Goal: Task Accomplishment & Management: Use online tool/utility

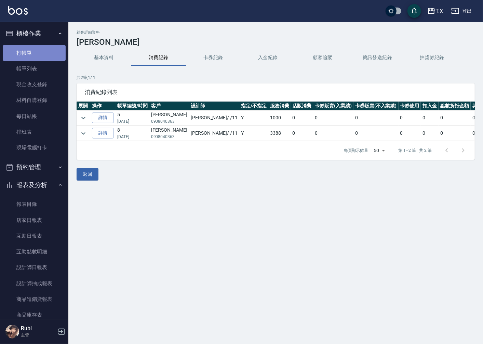
click at [38, 52] on link "打帳單" at bounding box center [34, 53] width 63 height 16
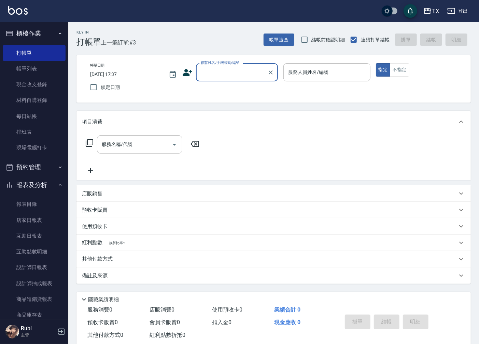
click at [250, 70] on input "顧客姓名/手機號碼/編號" at bounding box center [232, 72] width 66 height 12
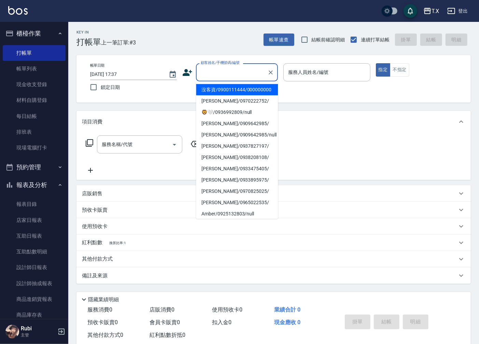
click at [249, 92] on li "沒客資/0900111444/000000000" at bounding box center [237, 89] width 82 height 11
type input "沒客資/0900111444/000000000"
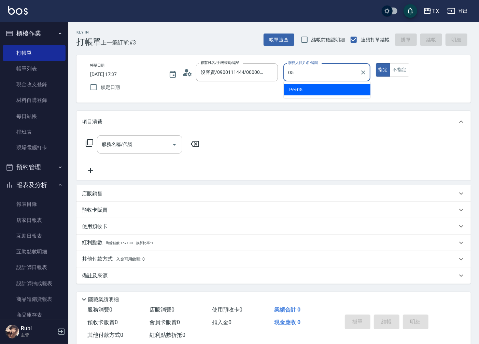
type input "Pei-05"
type button "true"
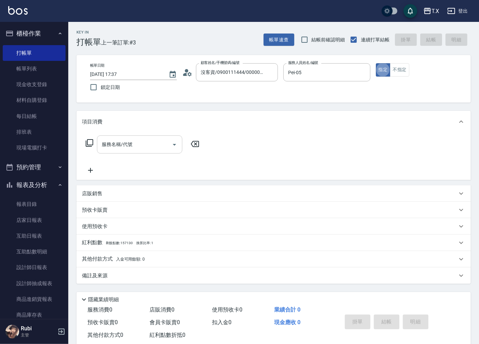
click at [141, 146] on input "服務名稱/代號" at bounding box center [134, 144] width 69 height 12
type input "301"
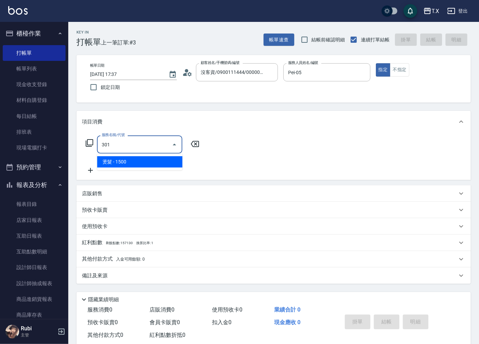
type input "150"
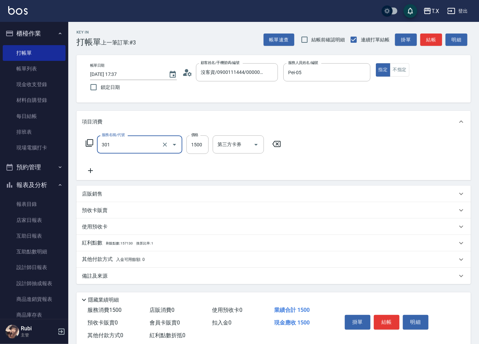
type input "燙髮(301)"
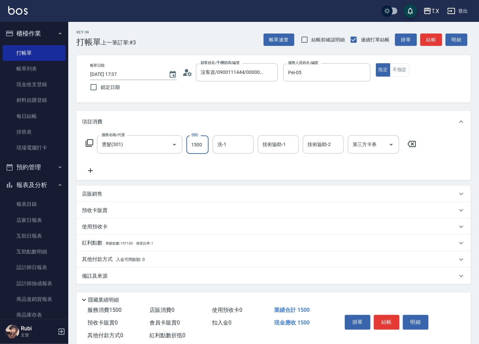
click at [90, 171] on icon at bounding box center [90, 170] width 17 height 8
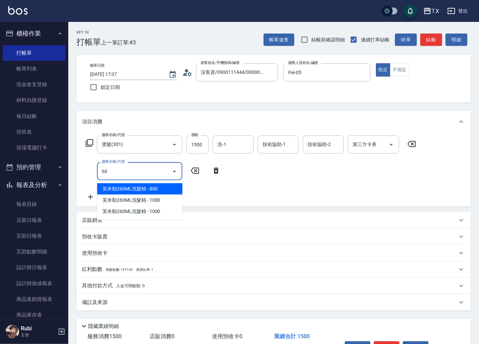
type input "601"
type input "180"
type input "自備護髮(601)"
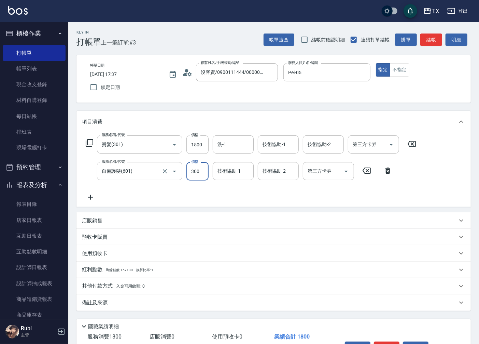
type input "5"
type input "150"
type input "50"
type input "200"
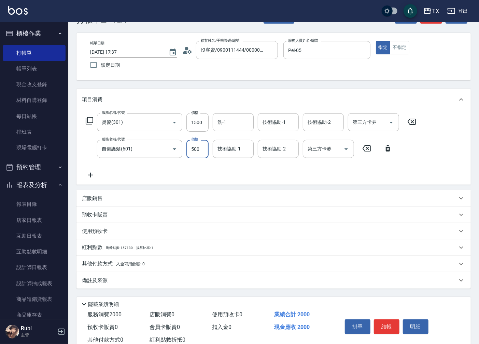
scroll to position [43, 0]
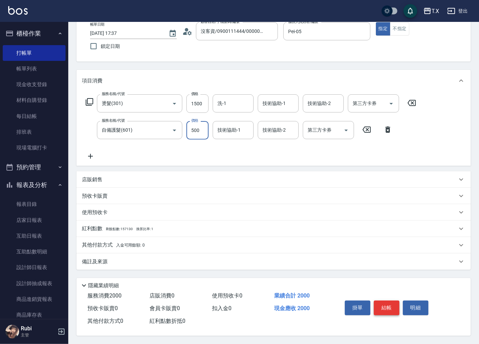
type input "500"
click at [379, 306] on button "結帳" at bounding box center [387, 307] width 26 height 14
type input "0"
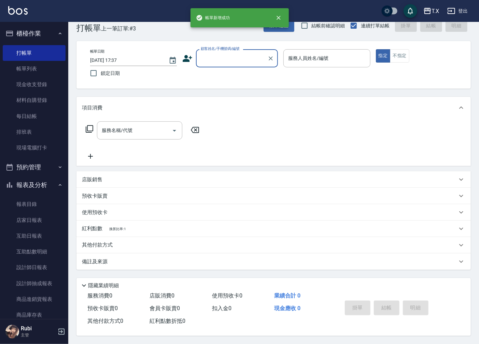
scroll to position [0, 0]
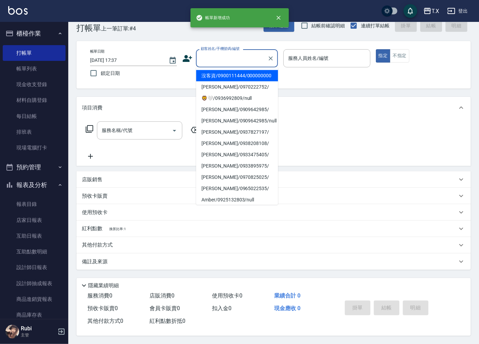
click at [235, 56] on input "顧客姓名/手機號碼/編號" at bounding box center [232, 58] width 66 height 12
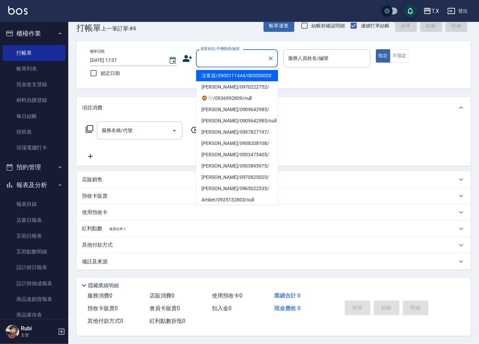
click at [235, 80] on li "沒客資/0900111444/000000000" at bounding box center [237, 75] width 82 height 11
type input "沒客資/0900111444/000000000"
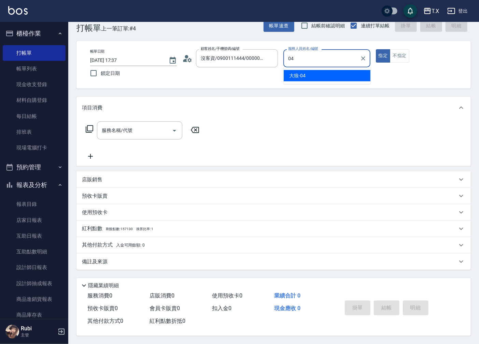
type input "大狼-04"
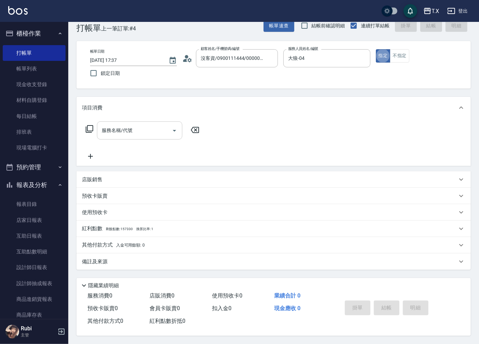
click at [137, 132] on input "服務名稱/代號" at bounding box center [134, 130] width 69 height 12
type input "1005"
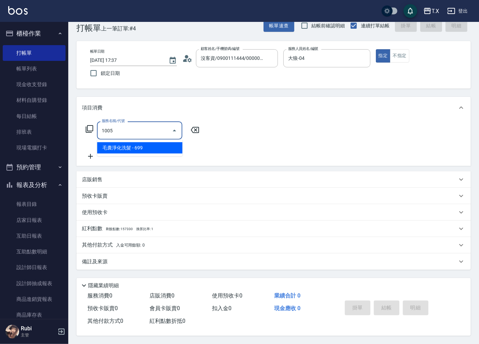
type input "60"
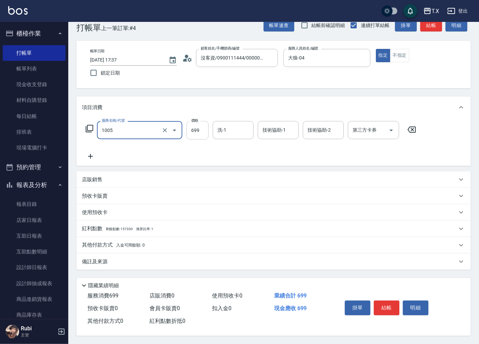
type input "毛囊淨化洗髮(1005)"
click at [202, 128] on input "699" at bounding box center [198, 130] width 22 height 18
type input "7"
type input "0"
type input "700"
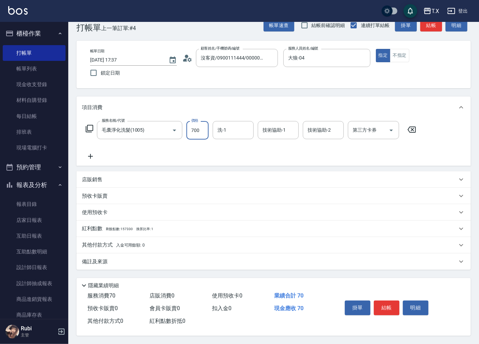
type input "70"
type input "700"
click at [382, 310] on button "結帳" at bounding box center [387, 307] width 26 height 14
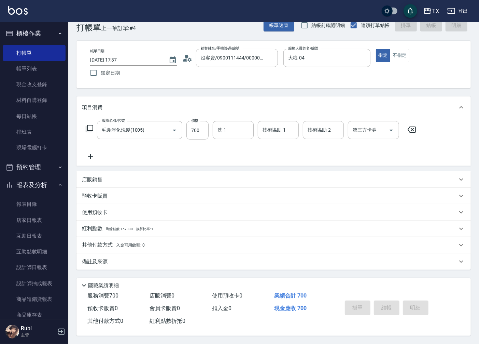
type input "0"
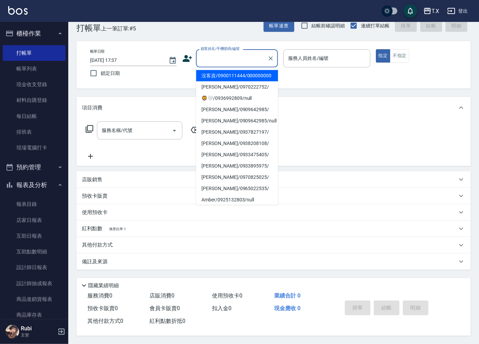
click at [230, 60] on input "顧客姓名/手機號碼/編號" at bounding box center [232, 58] width 66 height 12
click at [235, 77] on li "沒客資/0900111444/000000000" at bounding box center [237, 75] width 82 height 11
type input "沒客資/0900111444/000000000"
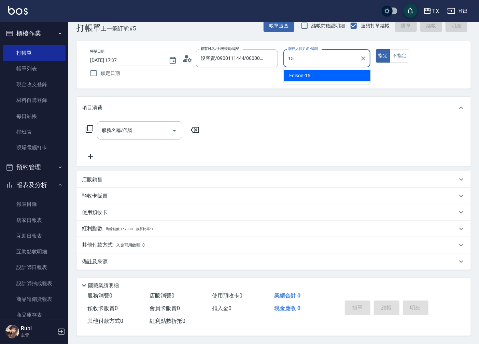
type input "Edison-15"
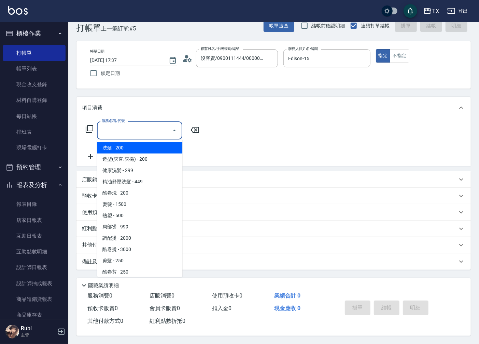
click at [127, 128] on div "服務名稱/代號 服務名稱/代號" at bounding box center [139, 130] width 85 height 18
click at [89, 127] on icon at bounding box center [89, 129] width 8 height 8
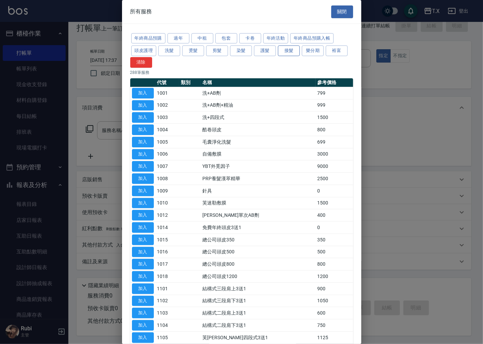
click at [286, 51] on button "接髮" at bounding box center [289, 50] width 22 height 11
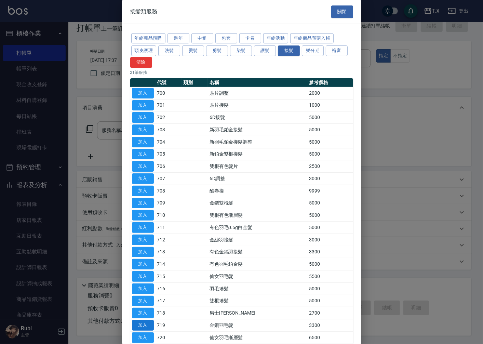
click at [140, 329] on button "加入" at bounding box center [143, 325] width 22 height 11
type input "金鑽羽毛髮(719)"
type input "330"
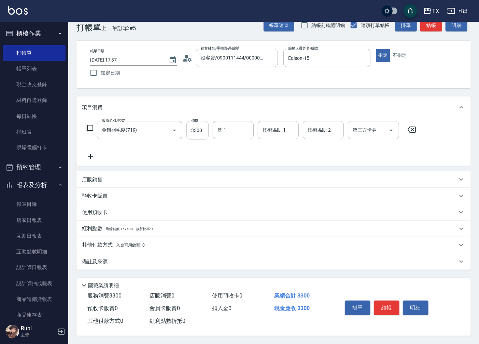
click at [197, 131] on input "3300" at bounding box center [198, 130] width 22 height 18
type input "1"
type input "0"
type input "118"
type input "10"
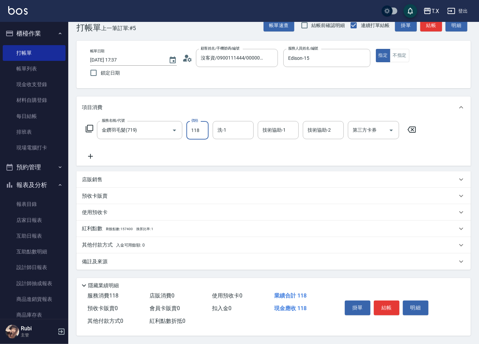
type input "1187"
type input "110"
type input "11870"
type input "1180"
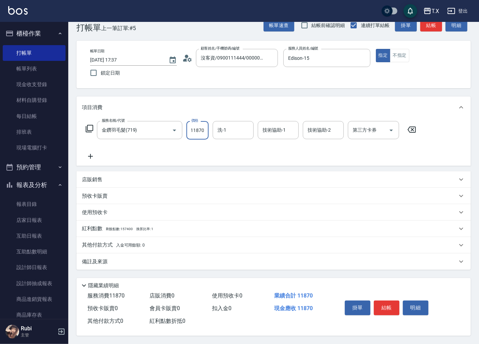
type input "11870"
click at [89, 156] on icon at bounding box center [90, 156] width 17 height 8
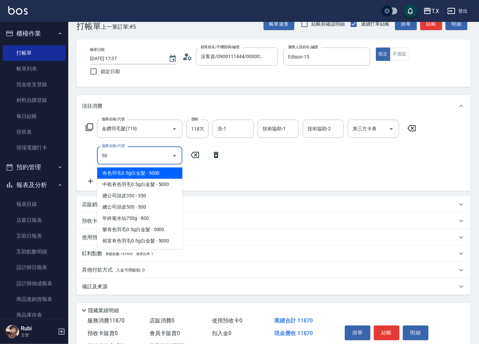
type input "501"
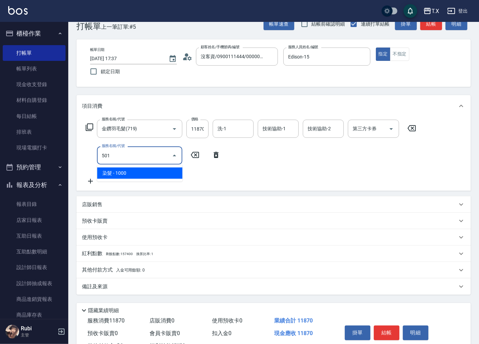
type input "1280"
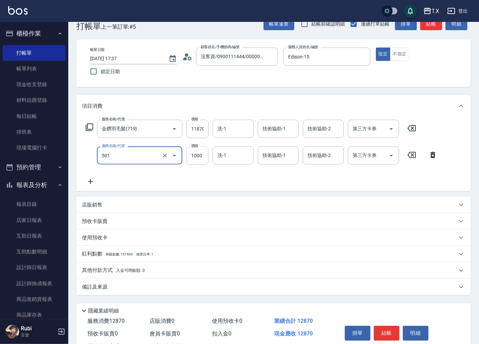
type input "染髮(501)"
click at [200, 154] on input "1000" at bounding box center [198, 155] width 22 height 18
type input "1180"
type input "187"
type input "1370"
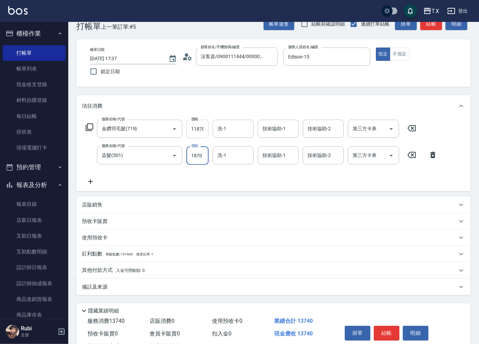
type input "1870"
click at [199, 128] on input "11870" at bounding box center [198, 129] width 22 height 18
type input "1"
type input "180"
type input "100"
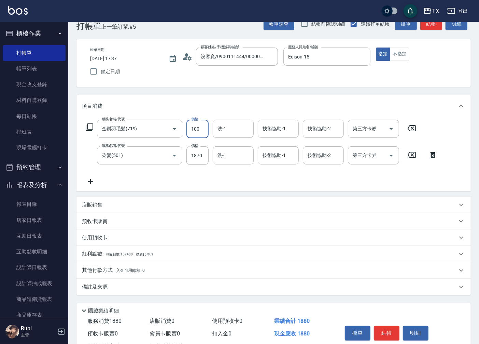
type input "190"
type input "1000"
type input "280"
type input "10000"
type input "1180"
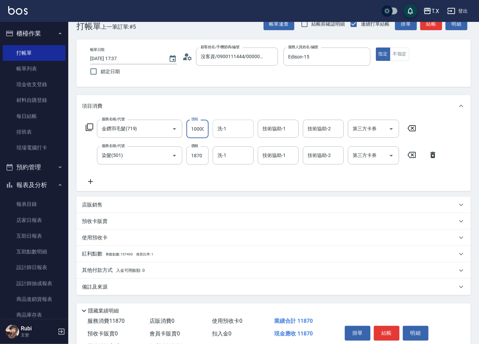
scroll to position [0, 1]
type input "10000"
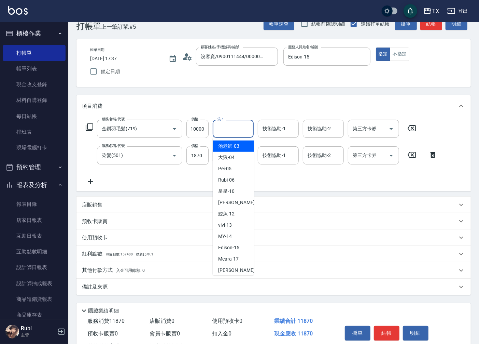
click at [234, 130] on input "洗-1" at bounding box center [233, 129] width 35 height 12
type input "星星-10"
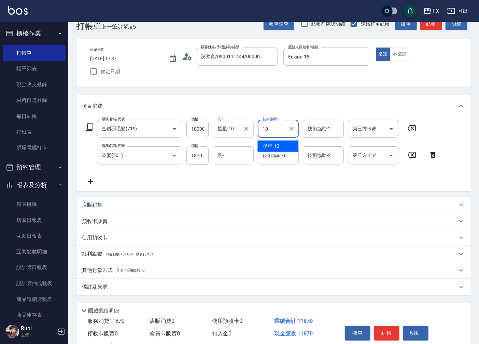
type input "星星-10"
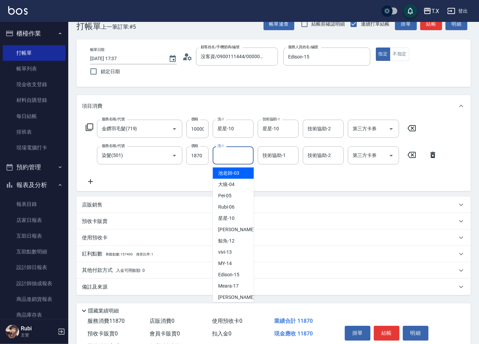
click at [233, 152] on input "洗-1" at bounding box center [233, 155] width 35 height 12
type input "星星-10"
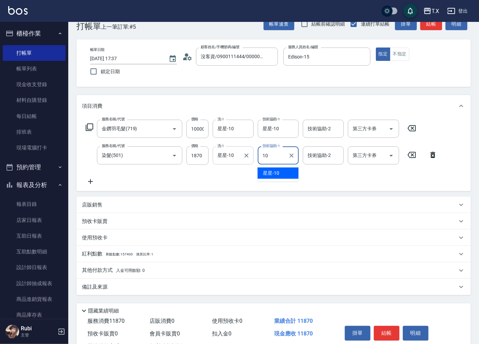
type input "星星-10"
click at [93, 268] on p "其他付款方式 入金可用餘額: 0" at bounding box center [113, 271] width 63 height 8
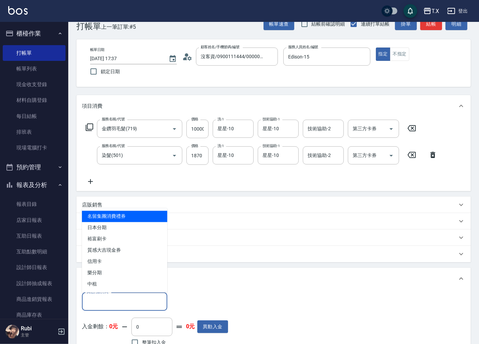
click at [108, 301] on input "其他付款方式" at bounding box center [124, 301] width 79 height 12
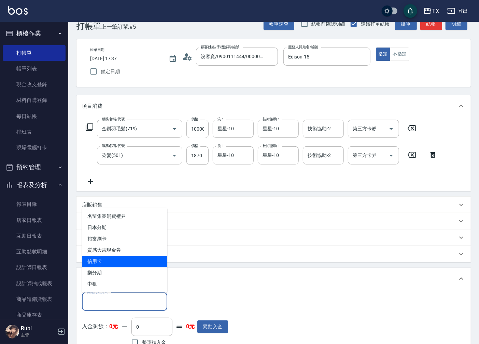
click at [110, 264] on span "信用卡" at bounding box center [124, 261] width 85 height 11
type input "信用卡"
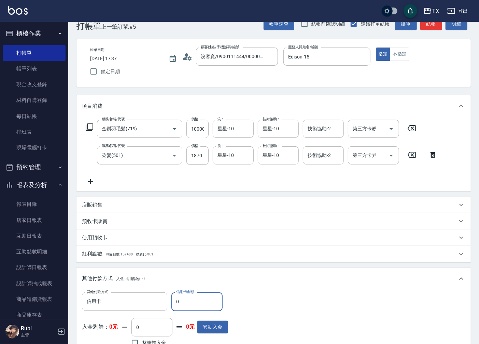
drag, startPoint x: 199, startPoint y: 297, endPoint x: 97, endPoint y: 322, distance: 105.0
click at [99, 321] on div "其他付款方式 信用卡 其他付款方式 信用卡金額 0 信用卡金額 入金剩餘： 0元 0 ​ 整筆扣入金 0元 異動入金" at bounding box center [155, 320] width 146 height 56
type input "118"
type input "1060"
type input "1187"
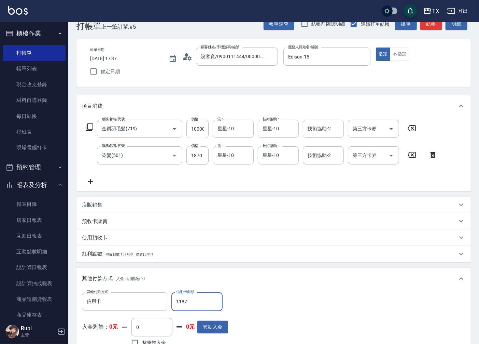
type input "0"
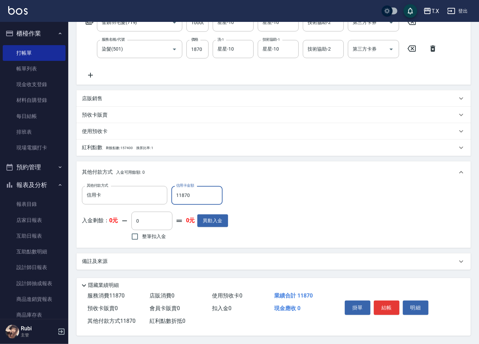
scroll to position [124, 0]
type input "11870"
click at [387, 305] on button "結帳" at bounding box center [387, 307] width 26 height 14
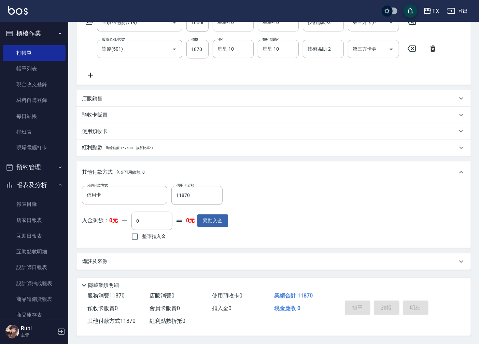
type input "[DATE] 17:41"
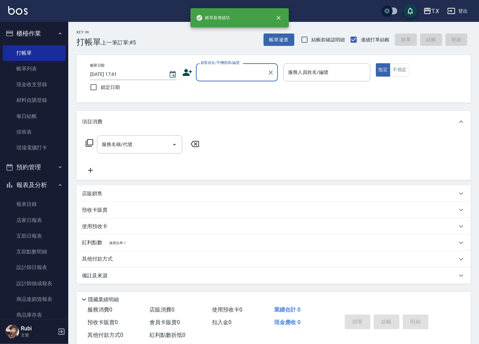
scroll to position [0, 0]
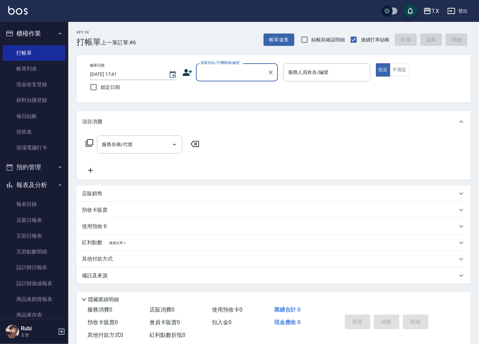
click at [245, 70] on input "顧客姓名/手機號碼/編號" at bounding box center [232, 72] width 66 height 12
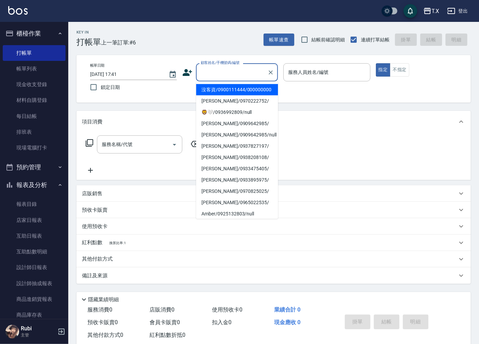
click at [238, 95] on li "沒客資/0900111444/000000000" at bounding box center [237, 89] width 82 height 11
type input "沒客資/0900111444/000000000"
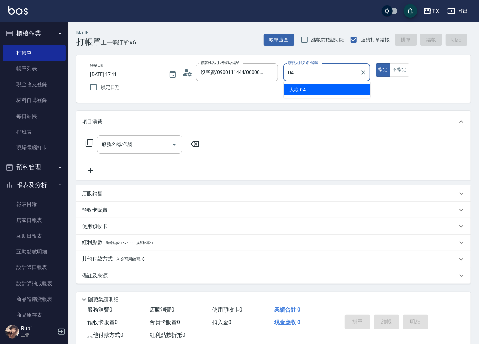
type input "大狼-04"
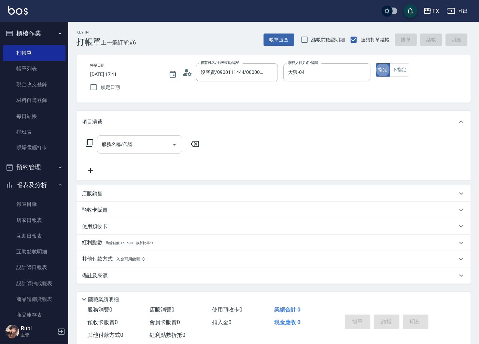
click at [152, 141] on input "服務名稱/代號" at bounding box center [134, 144] width 69 height 12
type input "301"
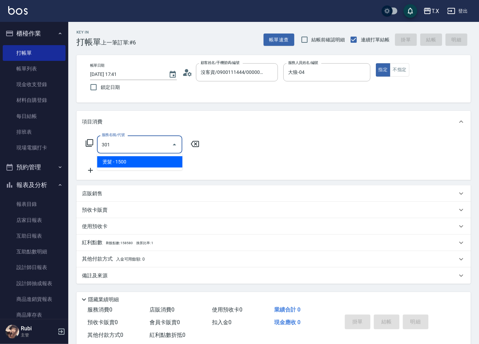
type input "150"
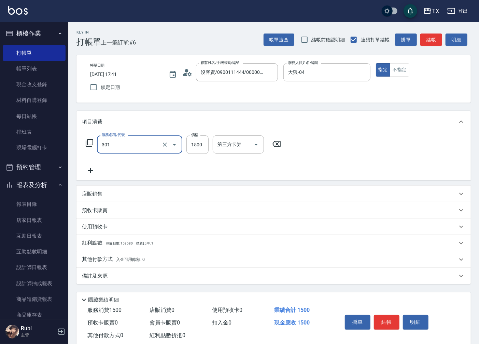
type input "燙髮(301)"
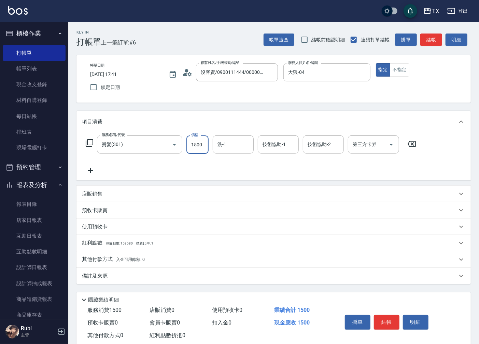
type input "2"
type input "0"
type input "200"
type input "20"
type input "2000"
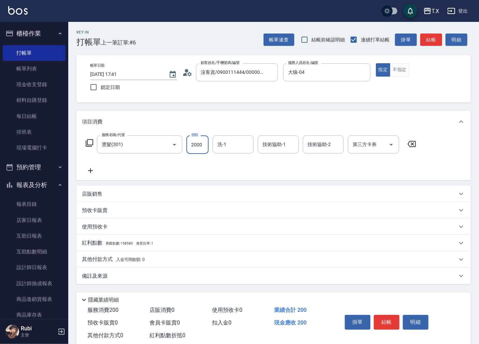
type input "200"
type input "2000"
click at [385, 326] on button "結帳" at bounding box center [387, 322] width 26 height 14
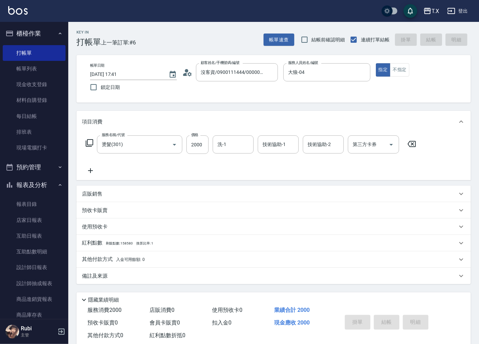
type input "[DATE] 17:45"
type input "0"
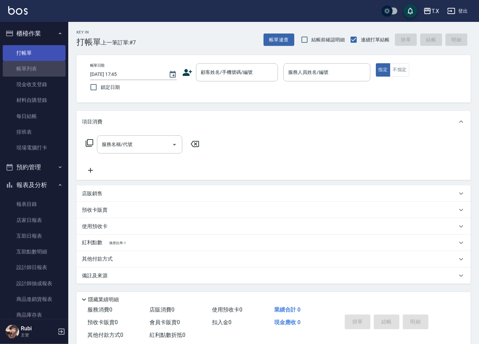
click at [39, 61] on link "帳單列表" at bounding box center [34, 69] width 63 height 16
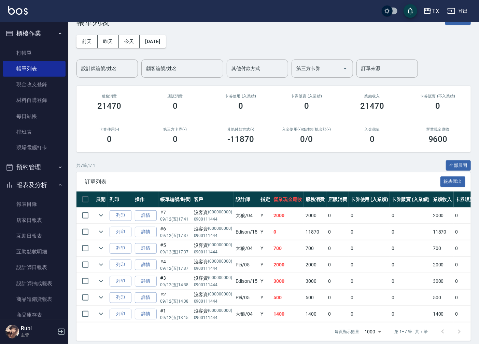
scroll to position [31, 0]
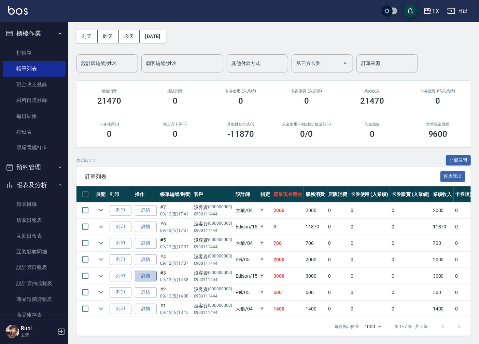
click at [144, 271] on link "詳情" at bounding box center [146, 276] width 22 height 11
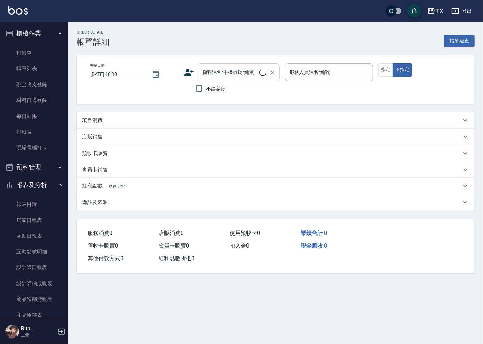
type input "[DATE] 14:38"
type input "Edison-15"
type input "300"
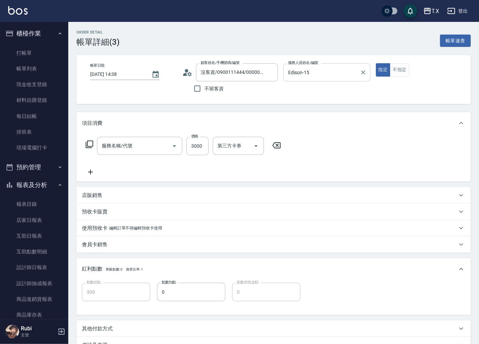
type input "沒客資/0900111444/000000000"
type input "染髮(501)"
click at [308, 76] on input "Edison-15" at bounding box center [322, 72] width 70 height 12
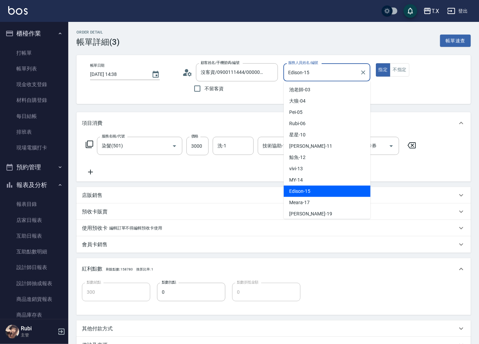
click at [308, 76] on input "Edison-15" at bounding box center [322, 72] width 70 height 12
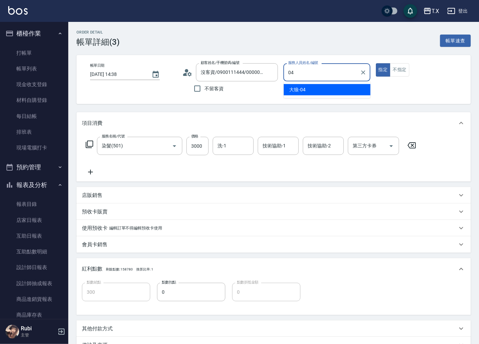
click at [344, 88] on div "大狼 -04" at bounding box center [327, 89] width 87 height 11
type input "大狼-04"
click at [318, 119] on div "項目消費" at bounding box center [274, 123] width 395 height 22
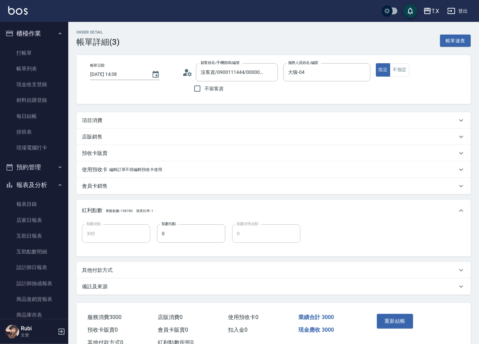
click at [313, 118] on div "項目消費" at bounding box center [269, 120] width 375 height 7
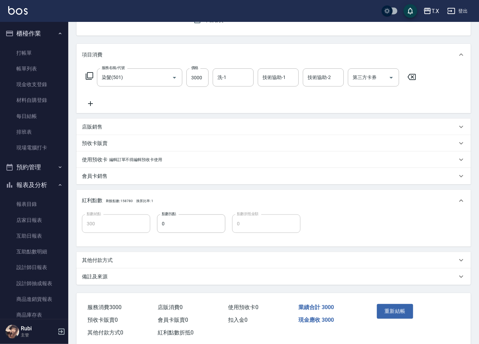
scroll to position [82, 0]
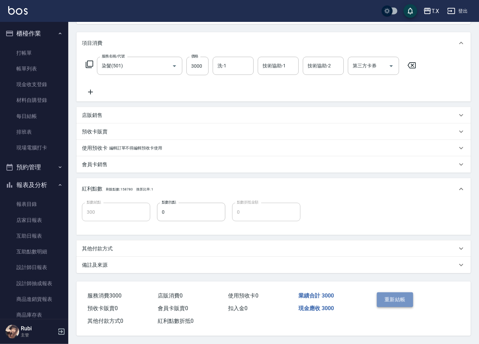
click at [401, 295] on button "重新結帳" at bounding box center [395, 299] width 36 height 14
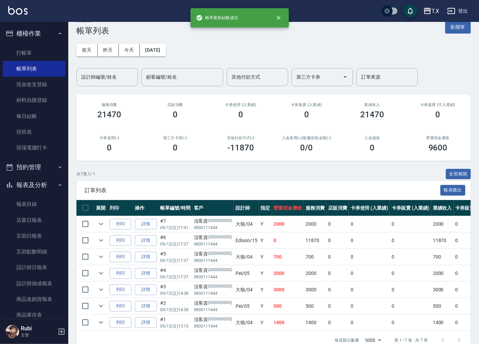
scroll to position [31, 0]
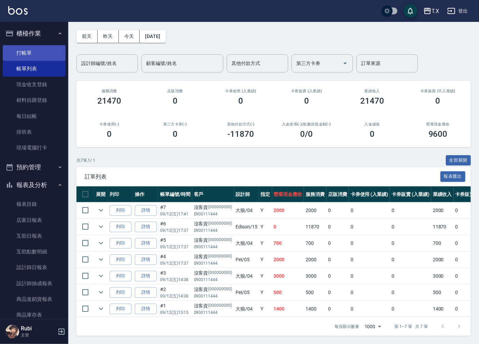
click at [28, 51] on link "打帳單" at bounding box center [34, 53] width 63 height 16
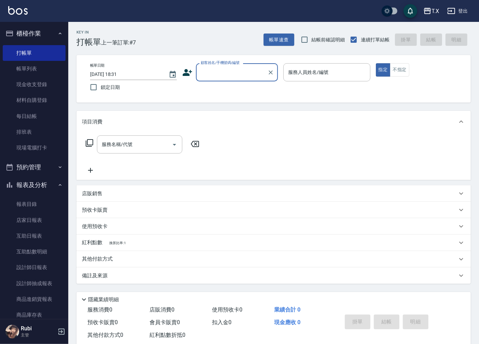
click at [238, 77] on input "顧客姓名/手機號碼/編號" at bounding box center [232, 72] width 66 height 12
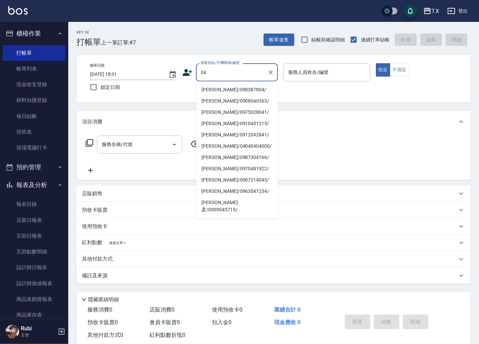
click at [233, 77] on input "04" at bounding box center [232, 72] width 66 height 12
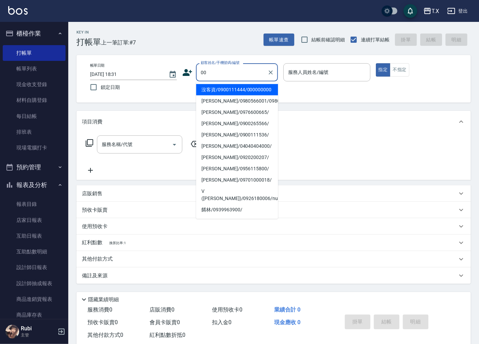
click at [222, 93] on li "沒客資/0900111444/000000000" at bounding box center [237, 89] width 82 height 11
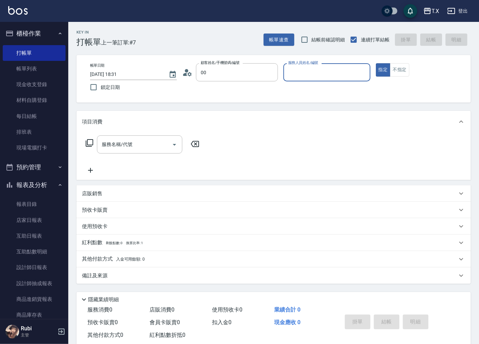
type input "沒客資/0900111444/000000000"
click at [318, 74] on input "服務人員姓名/編號" at bounding box center [327, 72] width 81 height 12
click at [307, 85] on div "大狼 -04" at bounding box center [327, 89] width 87 height 11
type input "大狼-04"
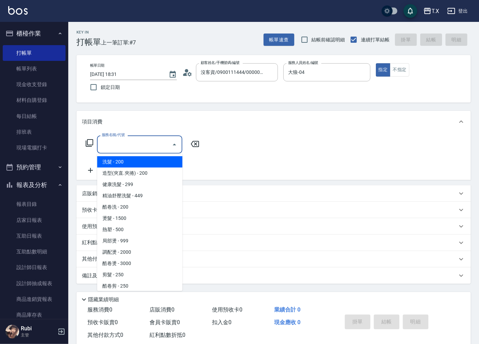
click at [126, 146] on input "服務名稱/代號" at bounding box center [134, 144] width 69 height 12
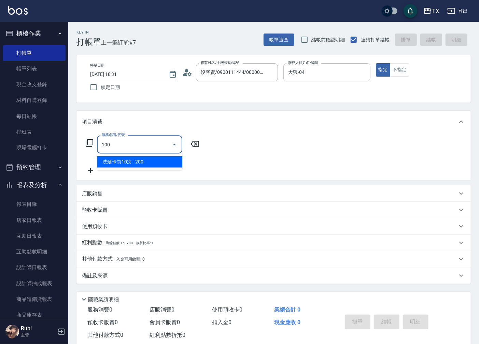
type input "1005"
click at [129, 159] on span "毛囊淨化洗髮 - 699" at bounding box center [139, 161] width 85 height 11
type input "60"
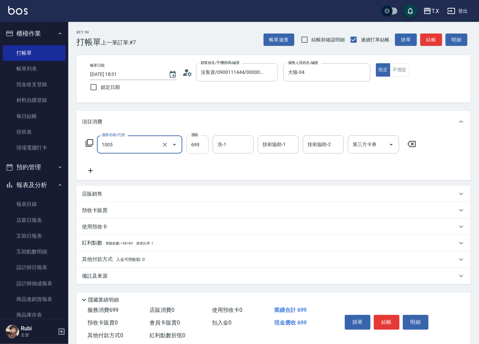
type input "毛囊淨化洗髮(1005)"
click at [199, 144] on input "699" at bounding box center [198, 144] width 22 height 18
type input "7"
type input "0"
type input "70"
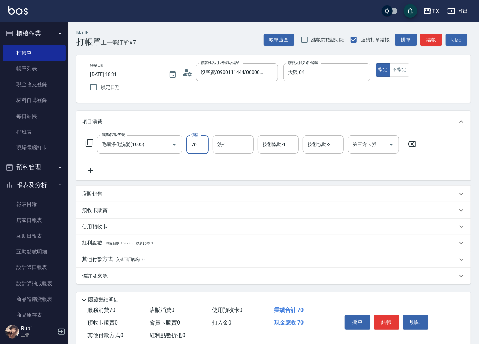
type input "70"
type input "7000"
type input "70"
type input "700"
click at [91, 170] on icon at bounding box center [90, 170] width 5 height 5
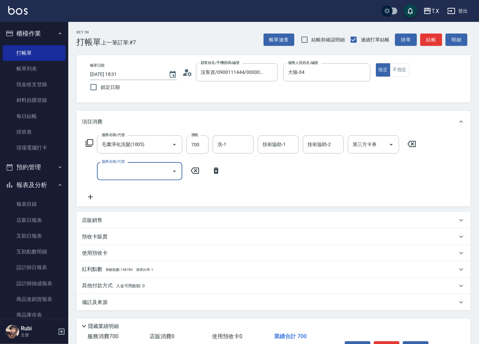
click at [128, 166] on input "服務名稱/代號" at bounding box center [134, 171] width 69 height 12
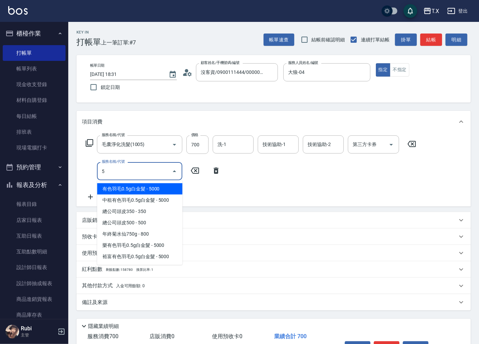
click at [128, 165] on input "5" at bounding box center [134, 171] width 69 height 12
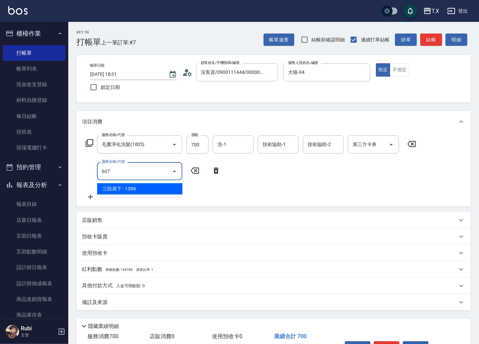
click at [128, 166] on input "607" at bounding box center [134, 171] width 69 height 12
click at [127, 168] on input "605" at bounding box center [134, 171] width 69 height 12
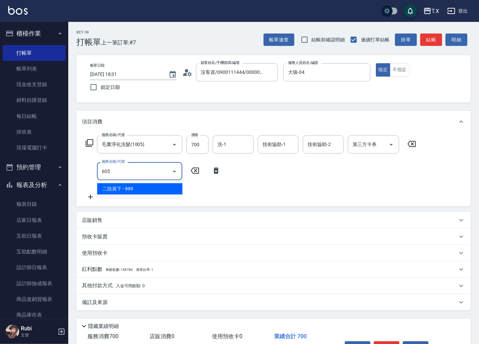
click at [127, 168] on input "605" at bounding box center [134, 171] width 69 height 12
type input "609"
click at [142, 187] on span "自備三段 - 1199" at bounding box center [139, 188] width 85 height 11
type input "180"
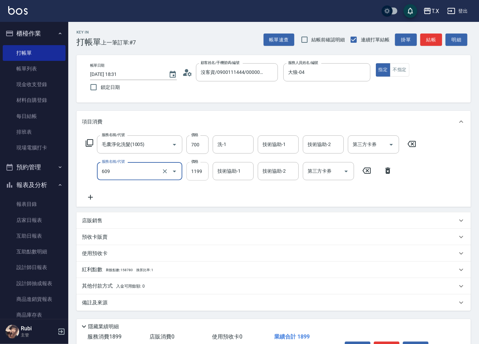
click at [202, 173] on input "1199" at bounding box center [198, 171] width 22 height 18
type input "自備三段(609)"
click at [203, 172] on input "1199" at bounding box center [198, 171] width 22 height 18
type input "74"
type input "70"
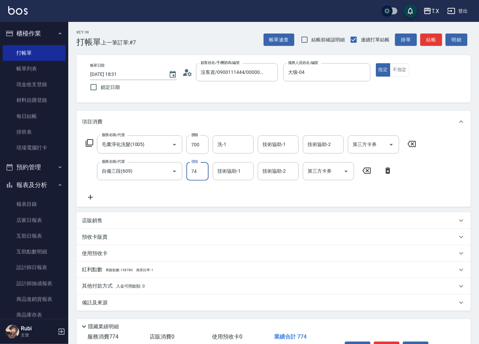
click at [201, 174] on input "74" at bounding box center [198, 171] width 22 height 18
type input "700"
type input "140"
type input "700"
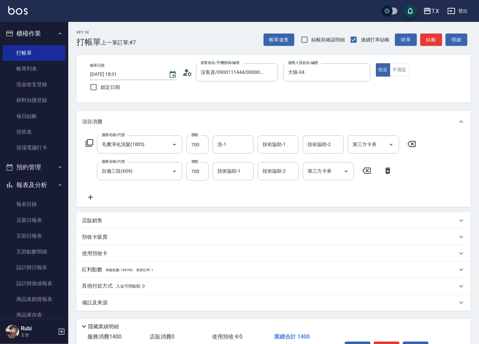
click at [185, 203] on div "服務名稱/代號 毛囊淨化洗髮(1005) 服務名稱/代號 價格 700 價格 洗-1 洗-1 技術協助-1 技術協助-1 技術協助-2 技術協助-2 第三方卡…" at bounding box center [274, 170] width 395 height 74
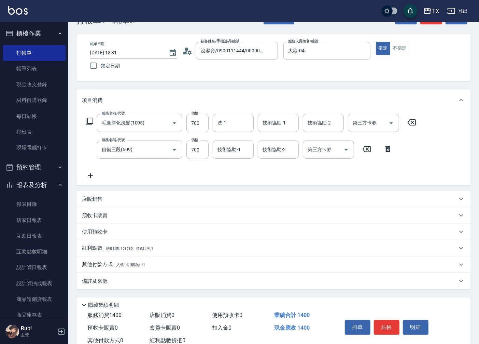
scroll to position [43, 0]
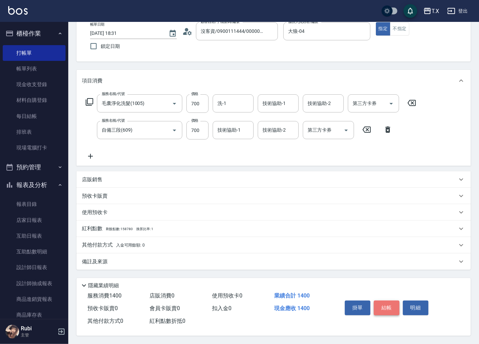
click at [387, 305] on button "結帳" at bounding box center [387, 307] width 26 height 14
type input "0"
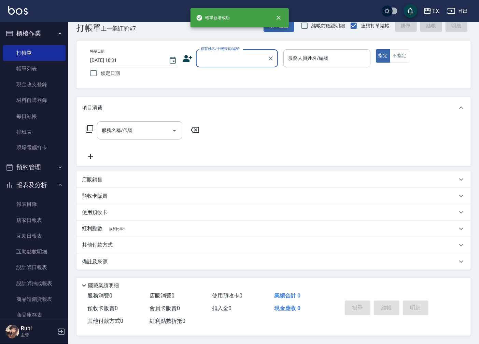
scroll to position [0, 0]
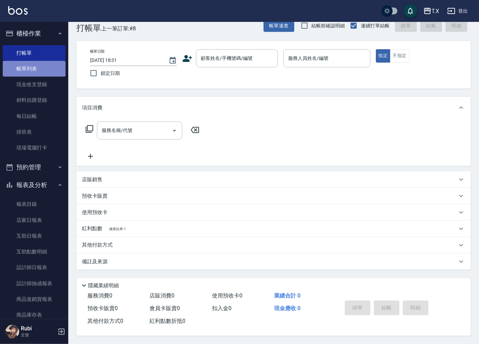
click at [39, 71] on link "帳單列表" at bounding box center [34, 69] width 63 height 16
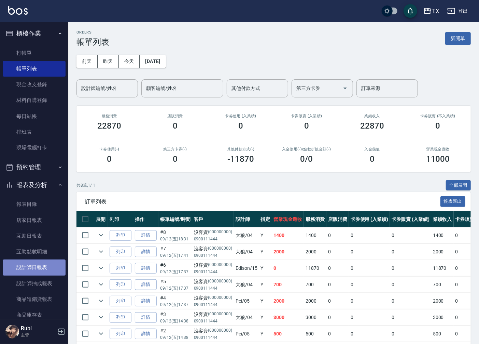
click at [51, 266] on link "設計師日報表" at bounding box center [34, 267] width 63 height 16
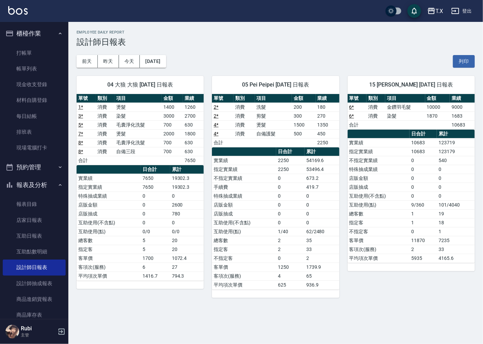
click at [156, 108] on td "燙髮" at bounding box center [138, 107] width 47 height 9
click at [48, 68] on link "帳單列表" at bounding box center [34, 69] width 63 height 16
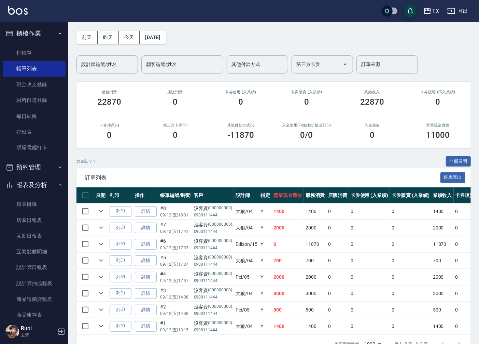
scroll to position [47, 0]
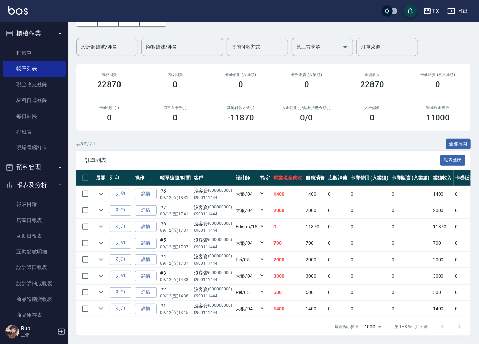
click at [154, 303] on link "詳情" at bounding box center [146, 308] width 22 height 11
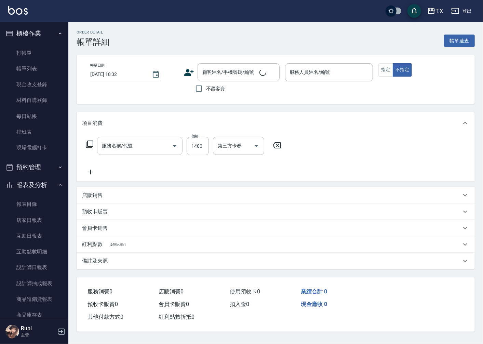
type input "[DATE] 13:15"
type input "大狼-04"
type input "140"
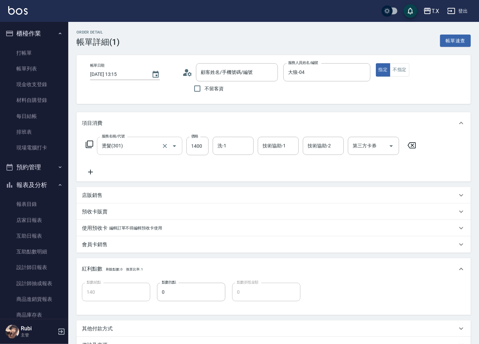
type input "燙髮(301)"
click at [168, 151] on div at bounding box center [169, 146] width 19 height 18
type input "沒客資/0900111444/000000000"
type input "0"
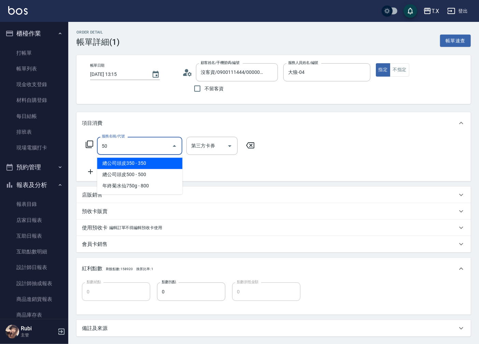
type input "501"
click at [150, 161] on span "染髮 - 1000" at bounding box center [139, 163] width 85 height 11
type input "100"
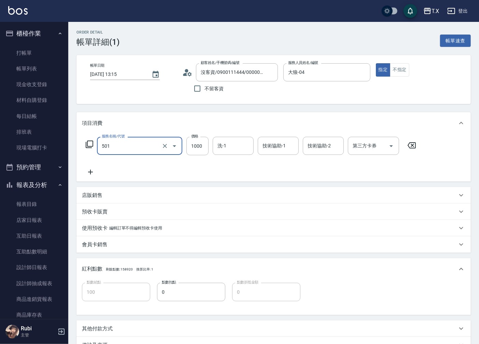
type input "染髮(501)"
click at [209, 146] on div "服務名稱/代號 染髮(501) 服務名稱/代號 價格 1000 價格 洗-1 洗-1 技術協助-1 技術協助-1 技術協助-2 技術協助-2 第三方卡券 第三…" at bounding box center [251, 146] width 339 height 18
click at [197, 147] on input "1000" at bounding box center [198, 146] width 22 height 18
type input "0"
type input "140"
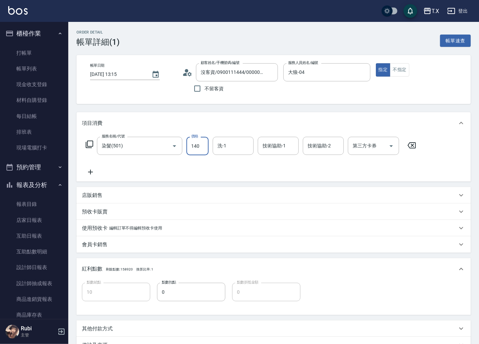
type input "140"
type input "1400"
click at [204, 121] on div "項目消費" at bounding box center [269, 123] width 375 height 7
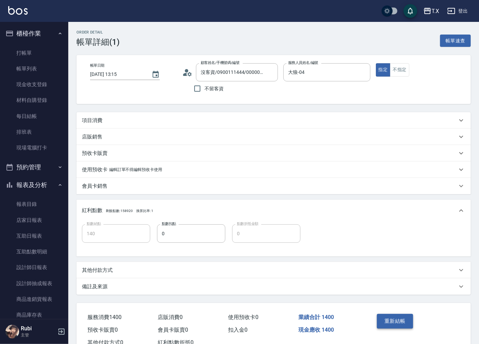
scroll to position [23, 0]
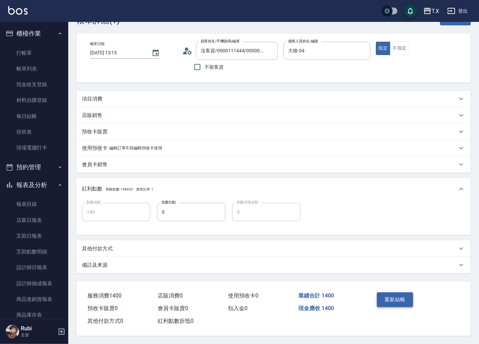
click at [405, 298] on button "重新結帳" at bounding box center [395, 299] width 36 height 14
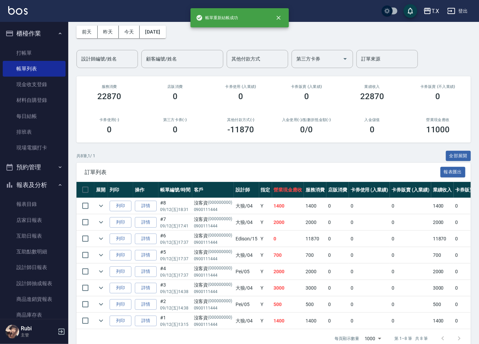
scroll to position [47, 0]
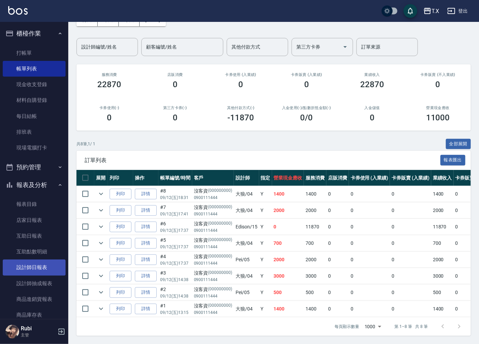
click at [33, 270] on link "設計師日報表" at bounding box center [34, 267] width 63 height 16
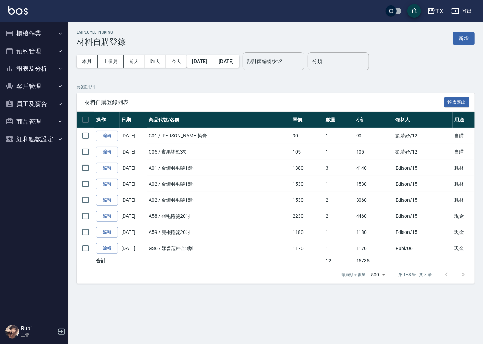
drag, startPoint x: 456, startPoint y: 38, endPoint x: 453, endPoint y: 40, distance: 4.3
click at [456, 38] on button "新增" at bounding box center [464, 38] width 22 height 13
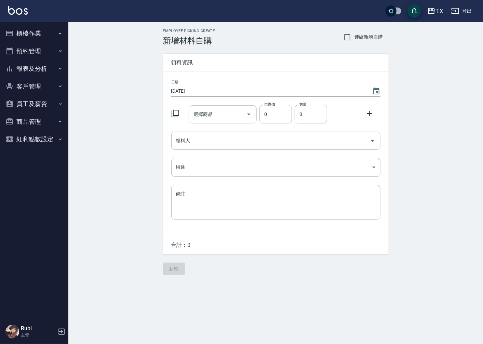
click at [213, 115] on input "選擇商品" at bounding box center [218, 114] width 52 height 12
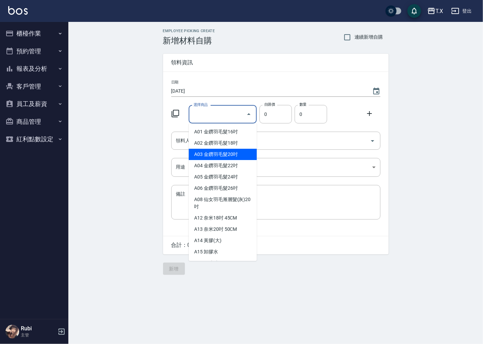
click at [239, 156] on li "A03 金鑽羽毛髮20吋" at bounding box center [223, 154] width 68 height 11
type input "金鑽羽毛髮20吋"
type input "1680"
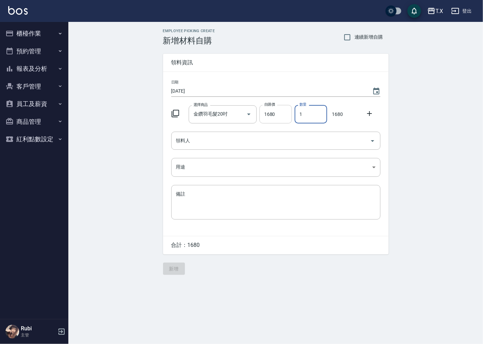
drag, startPoint x: 287, startPoint y: 118, endPoint x: 279, endPoint y: 121, distance: 8.3
click at [279, 121] on div "選擇商品 金鑽羽毛髮20吋 選擇商品 自購價 1680 自購價 數量 1 數量 1680" at bounding box center [274, 112] width 212 height 21
type input "2"
click at [370, 111] on icon at bounding box center [369, 113] width 8 height 8
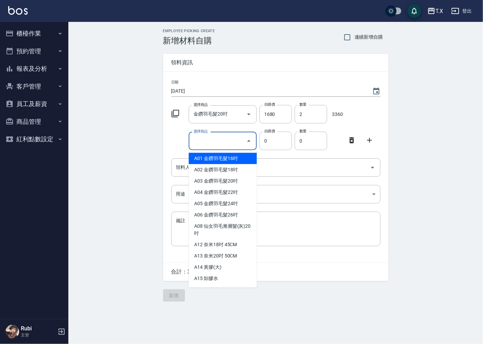
click at [227, 144] on input "選擇商品" at bounding box center [218, 141] width 52 height 12
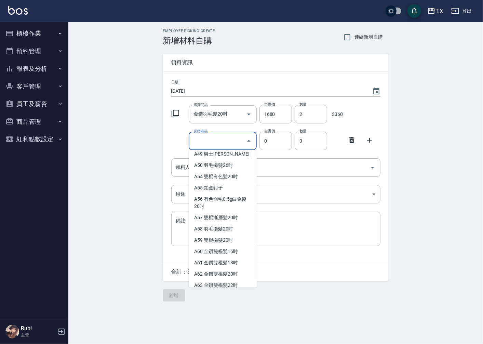
scroll to position [455, 0]
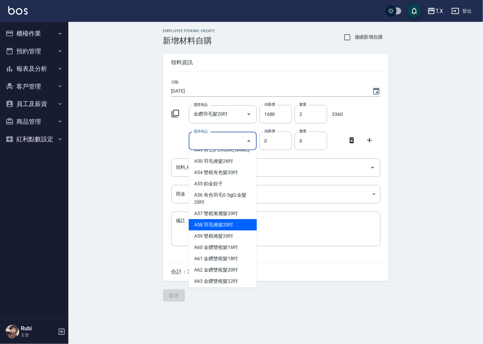
click at [235, 230] on li "A58 羽毛捲髮20吋" at bounding box center [223, 224] width 68 height 11
type input "羽毛捲髮20吋"
type input "2230"
type input "1"
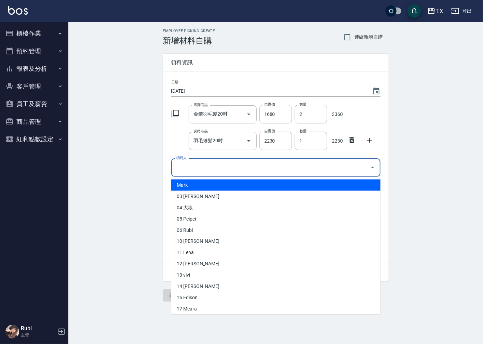
click at [192, 164] on input "領料人" at bounding box center [270, 167] width 193 height 12
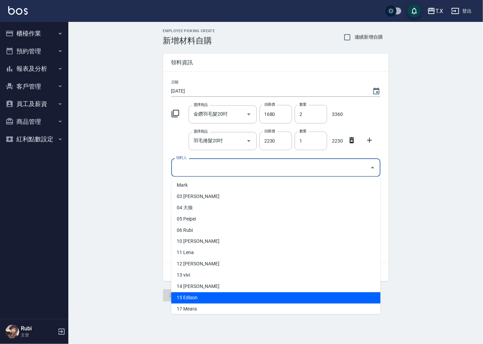
click at [195, 299] on li "15 Edison" at bounding box center [275, 297] width 209 height 11
type input "Edison"
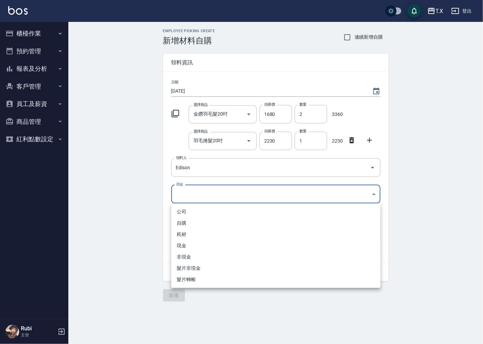
click at [194, 192] on body "T.X 登出 櫃檯作業 打帳單 帳單列表 現金收支登錄 材料自購登錄 每日結帳 排班表 現場電腦打卡 預約管理 預約管理 單日預約紀錄 單週預約紀錄 報表及分…" at bounding box center [241, 172] width 483 height 344
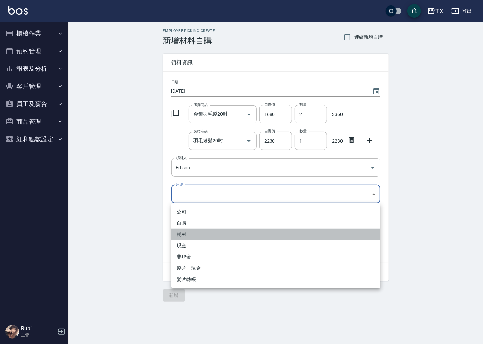
click at [190, 234] on li "耗材" at bounding box center [275, 234] width 209 height 11
type input "耗材"
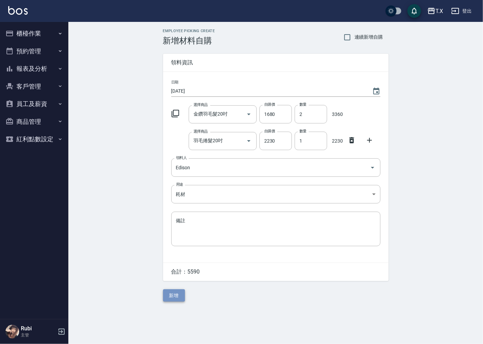
click at [179, 297] on button "新增" at bounding box center [174, 295] width 22 height 13
